Goal: Information Seeking & Learning: Learn about a topic

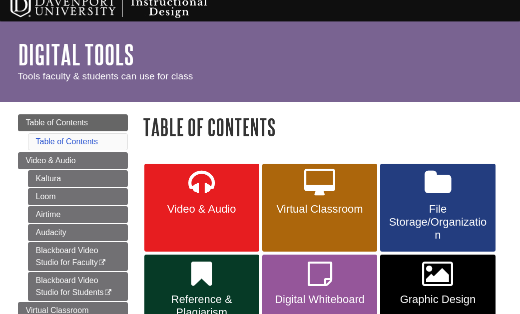
scroll to position [12, 0]
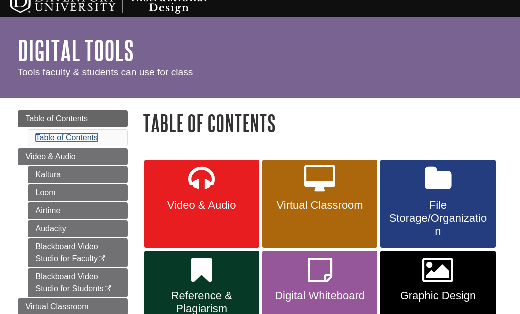
click at [77, 133] on link "Table of Contents" at bounding box center [67, 137] width 62 height 8
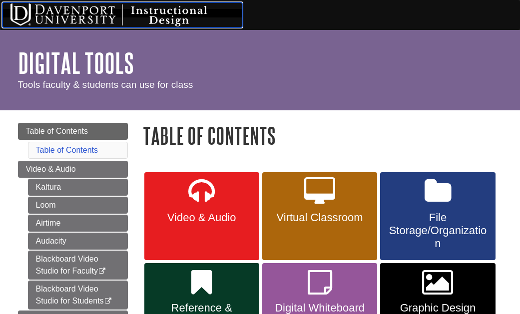
click at [95, 12] on img at bounding box center [122, 14] width 240 height 25
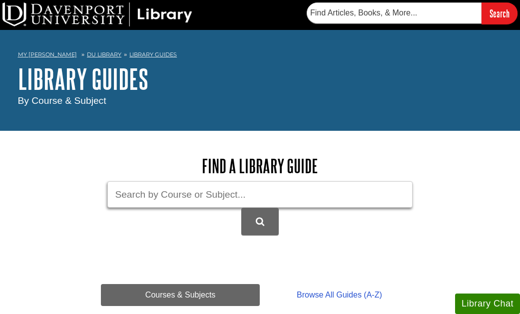
click at [155, 192] on input "Guide Search Terms" at bounding box center [259, 194] width 305 height 26
type input "data275"
click at [241, 208] on button "DU Library Guides Search" at bounding box center [259, 221] width 37 height 27
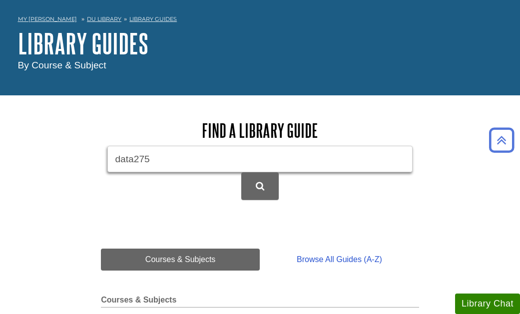
scroll to position [33, 0]
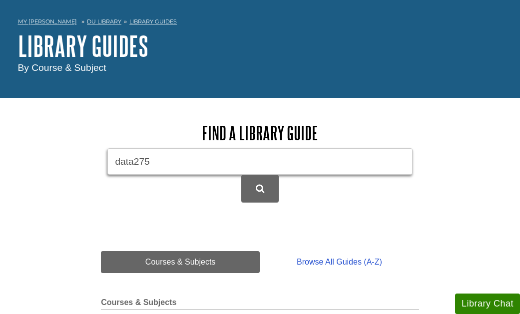
click at [163, 166] on input "data275" at bounding box center [259, 161] width 305 height 26
click at [241, 175] on button "DU Library Guides Search" at bounding box center [259, 188] width 37 height 27
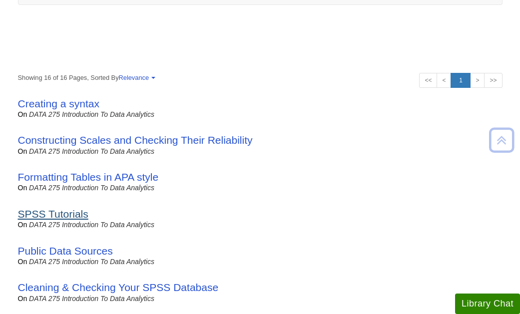
scroll to position [160, 0]
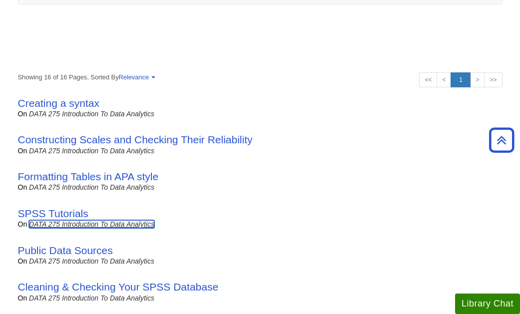
click at [67, 223] on link "DATA 275 Introduction to Data Analytics" at bounding box center [91, 224] width 125 height 8
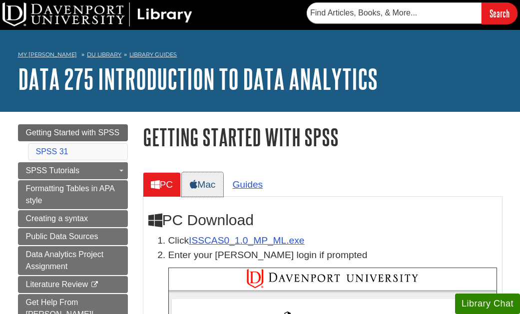
click at [203, 191] on link "Mac" at bounding box center [202, 184] width 41 height 24
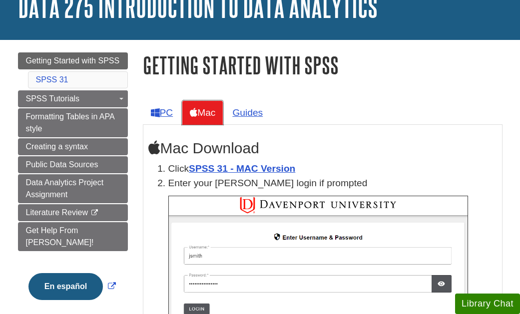
scroll to position [73, 0]
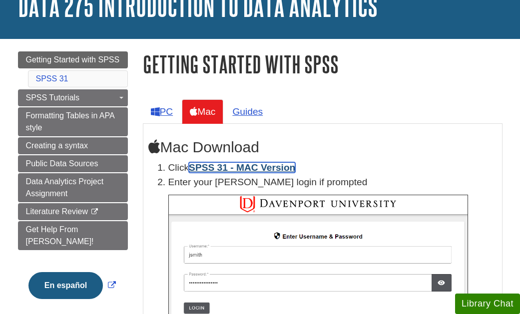
click at [214, 168] on link "SPSS 31 - MAC Version" at bounding box center [242, 167] width 106 height 10
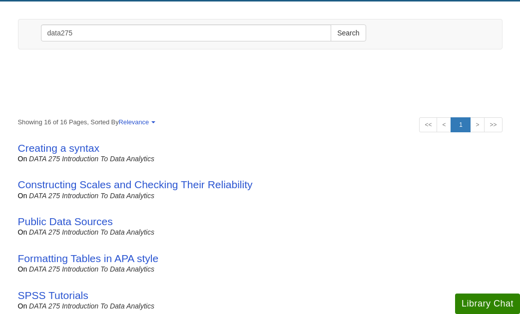
scroll to position [127, 0]
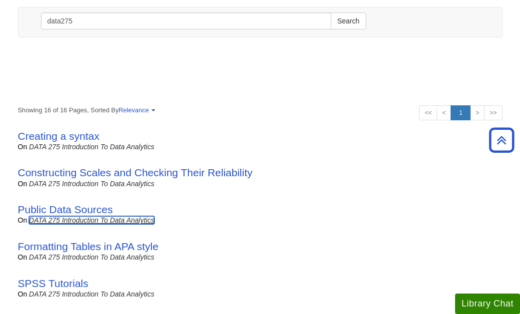
click at [109, 217] on link "DATA 275 Introduction to Data Analytics" at bounding box center [91, 220] width 125 height 8
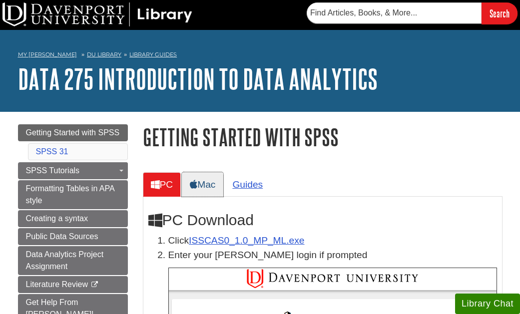
click at [204, 180] on link "Mac" at bounding box center [202, 184] width 41 height 24
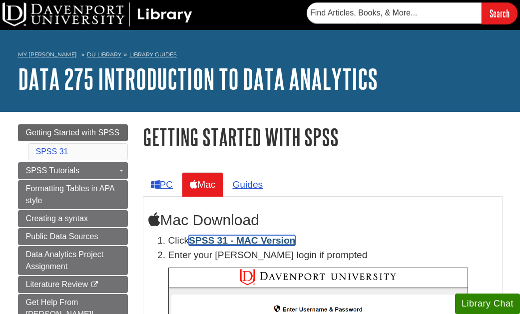
click at [258, 241] on link "SPSS 31 - MAC Version" at bounding box center [242, 240] width 106 height 10
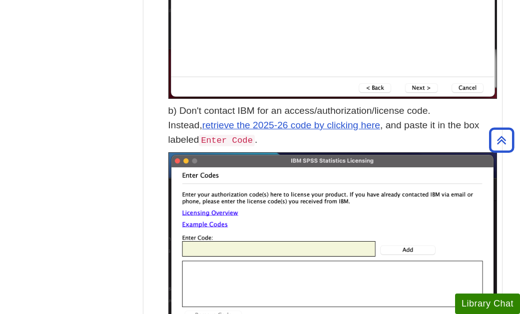
scroll to position [2705, 0]
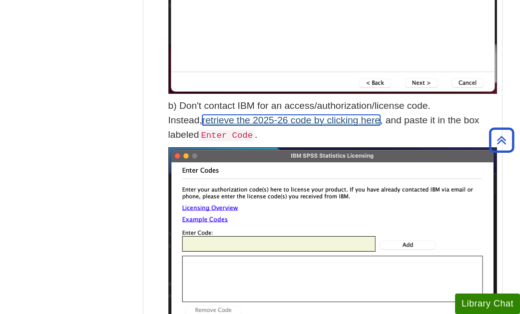
click at [262, 119] on link "retrieve the 2025-26 code by clicking here" at bounding box center [291, 120] width 178 height 10
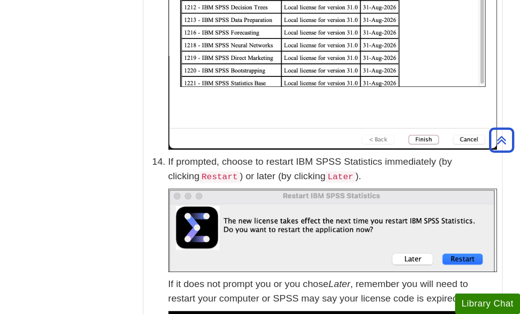
scroll to position [3541, 0]
